Goal: Navigation & Orientation: Find specific page/section

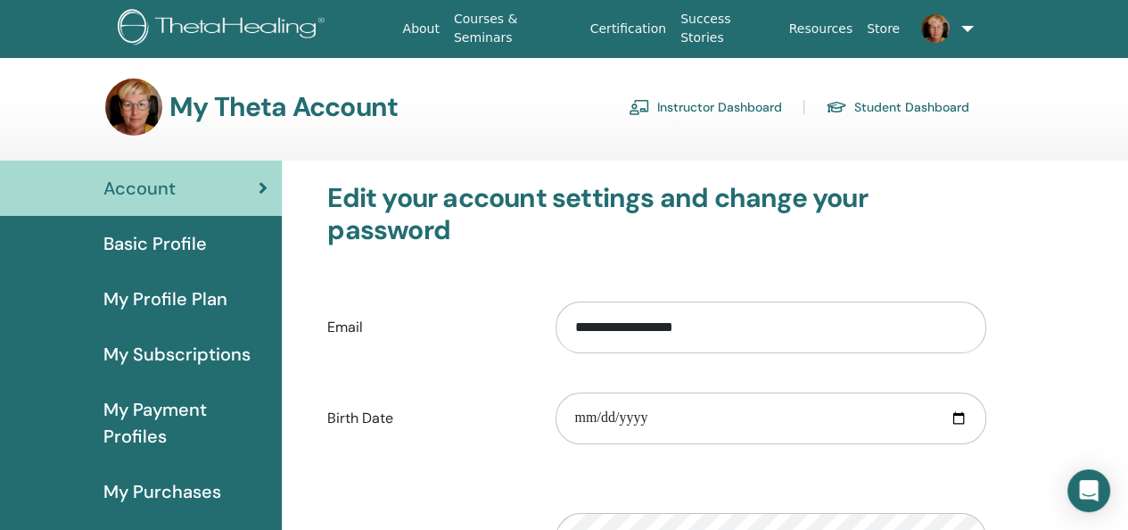
click at [696, 105] on link "Instructor Dashboard" at bounding box center [705, 107] width 153 height 29
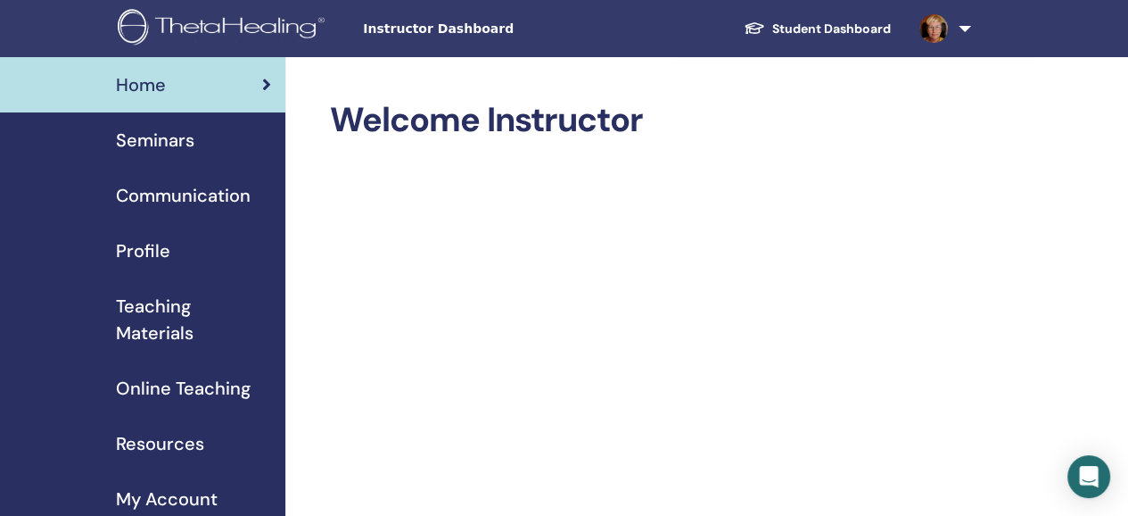
click at [157, 142] on span "Seminars" at bounding box center [155, 140] width 78 height 27
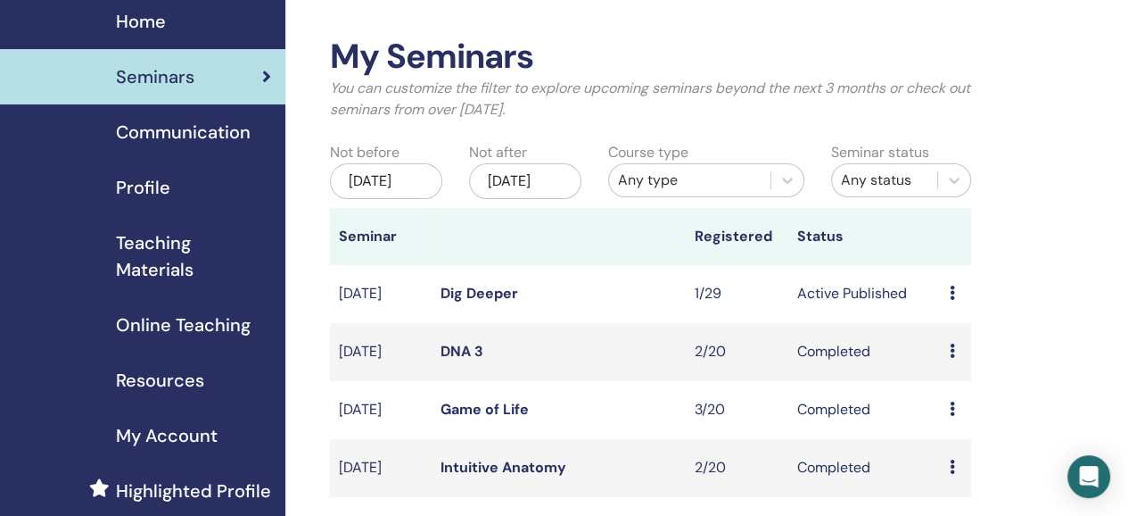
scroll to position [89, 0]
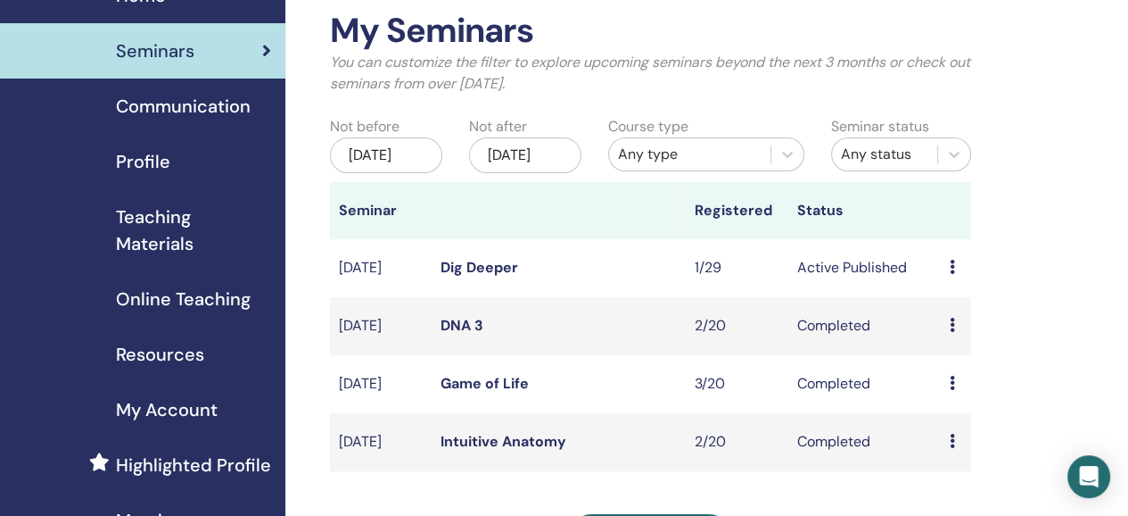
click at [486, 277] on link "Dig Deeper" at bounding box center [480, 267] width 78 height 19
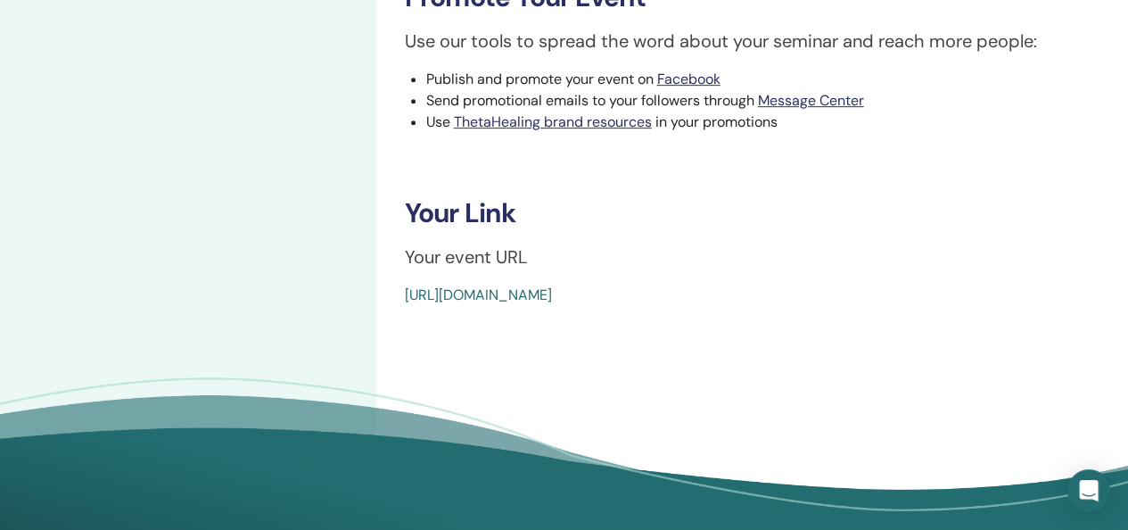
scroll to position [803, 0]
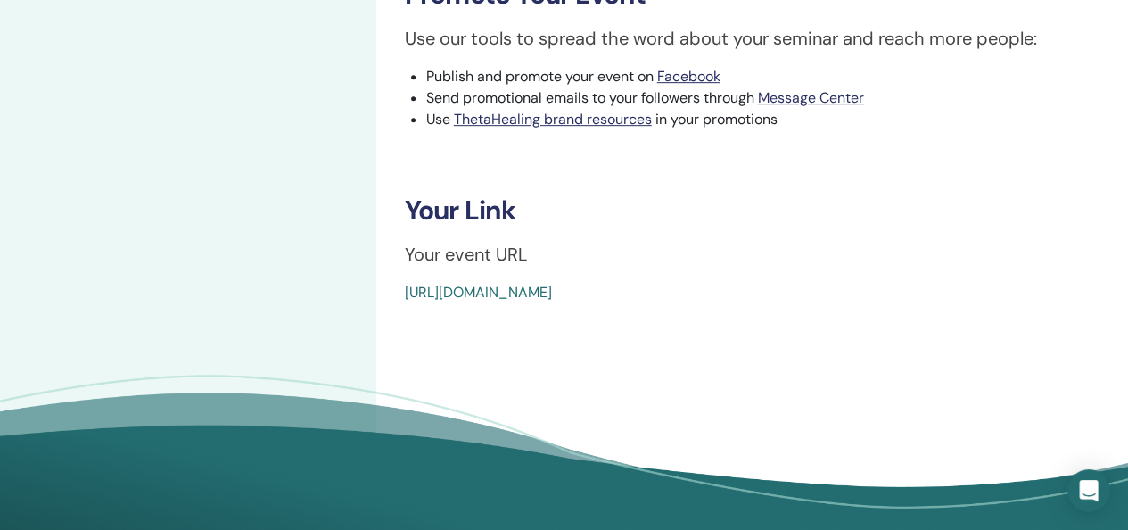
click at [552, 292] on link "[URL][DOMAIN_NAME]" at bounding box center [478, 292] width 147 height 19
